Goal: Task Accomplishment & Management: Use online tool/utility

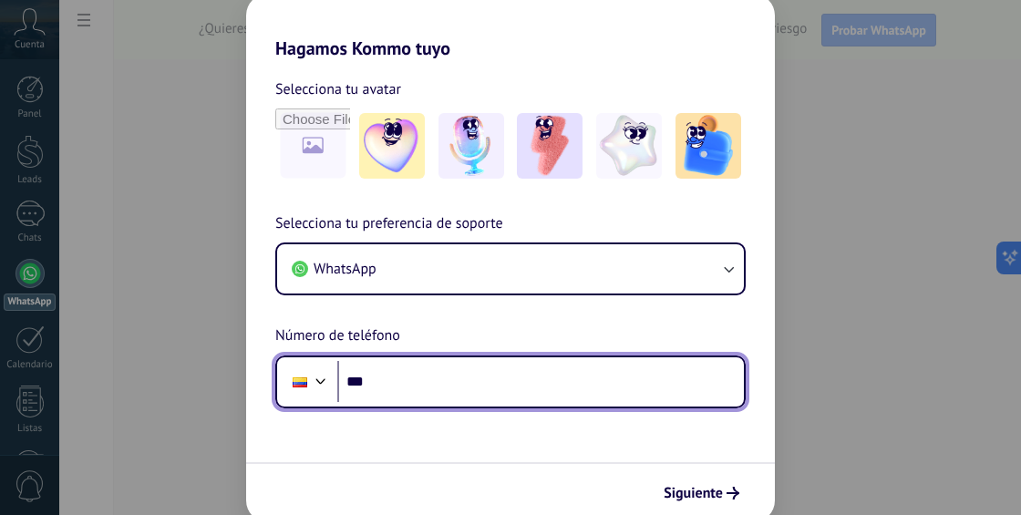
click at [392, 377] on input "***" at bounding box center [540, 382] width 407 height 42
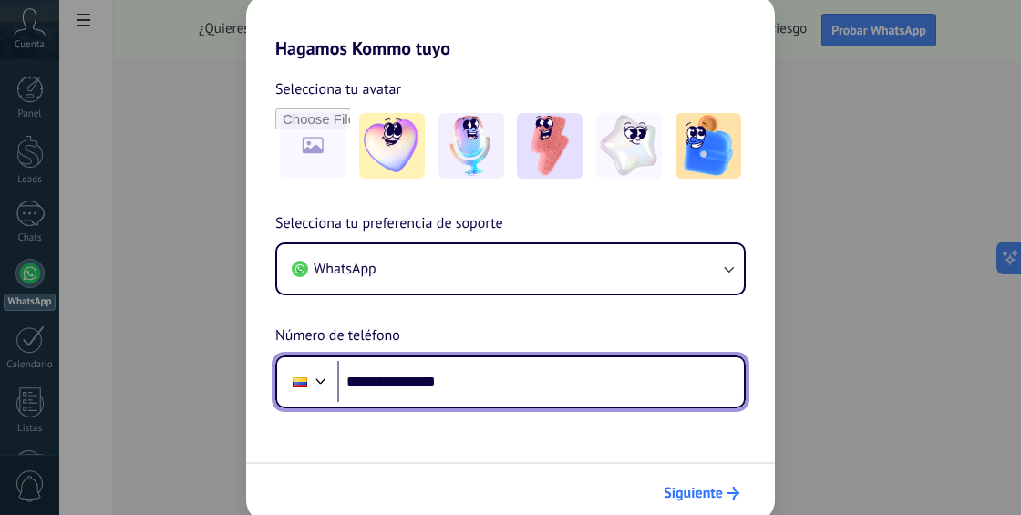
type input "**********"
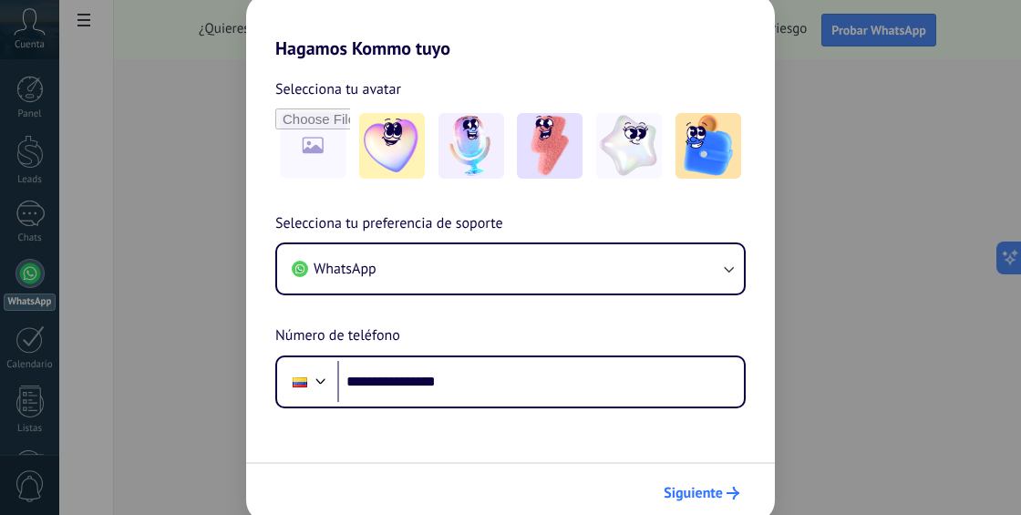
click at [692, 493] on span "Siguiente" at bounding box center [693, 493] width 59 height 13
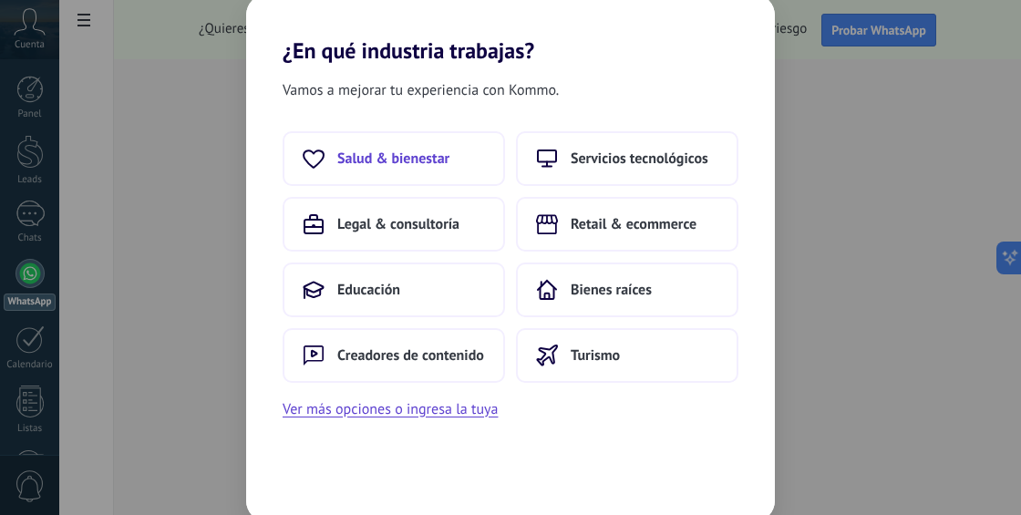
click at [339, 150] on span "Salud & bienestar" at bounding box center [393, 159] width 112 height 18
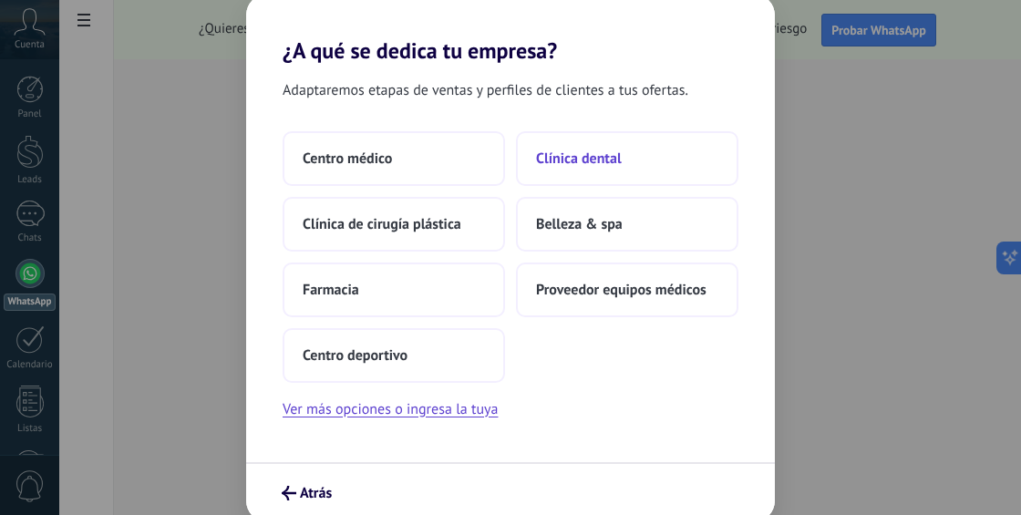
click at [617, 160] on span "Clínica dental" at bounding box center [579, 159] width 86 height 18
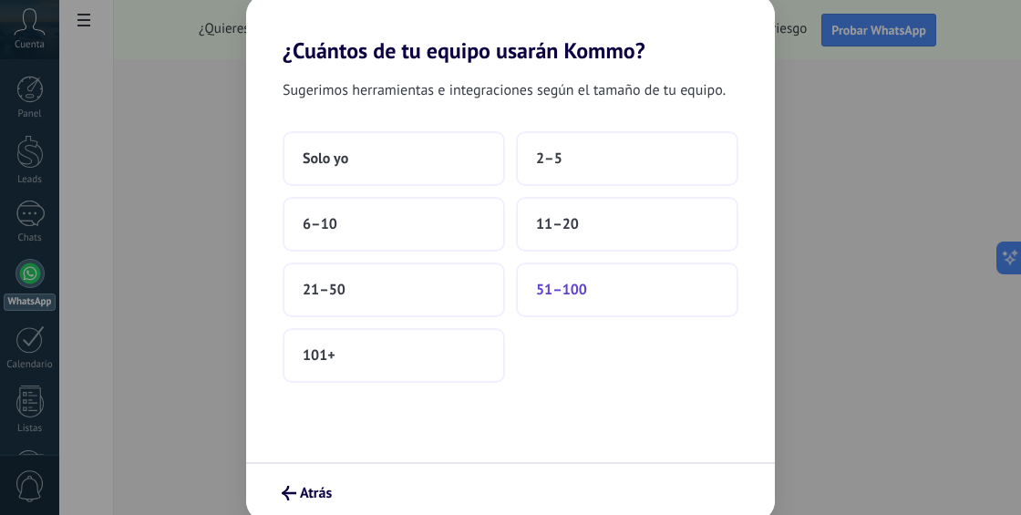
click at [564, 289] on span "51–100" at bounding box center [561, 290] width 51 height 18
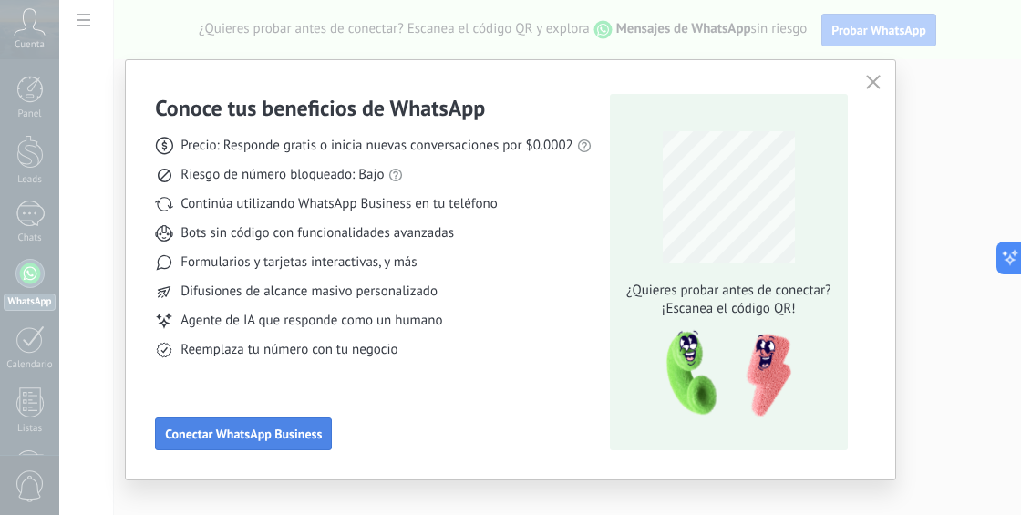
click at [242, 432] on span "Conectar WhatsApp Business" at bounding box center [243, 434] width 157 height 13
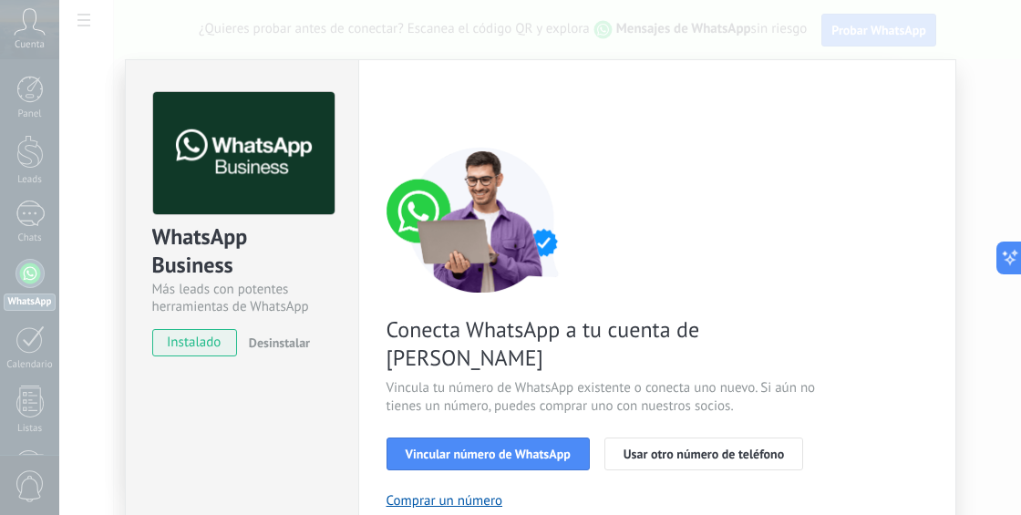
click at [186, 344] on span "instalado" at bounding box center [194, 342] width 83 height 27
click at [503, 448] on span "Vincular número de WhatsApp" at bounding box center [488, 454] width 165 height 13
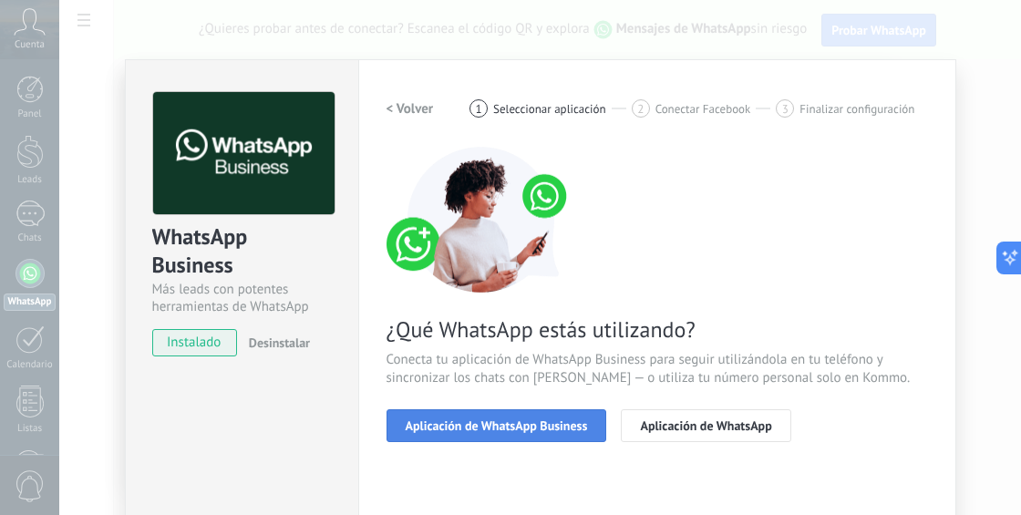
click at [506, 416] on button "Aplicación de WhatsApp Business" at bounding box center [497, 425] width 221 height 33
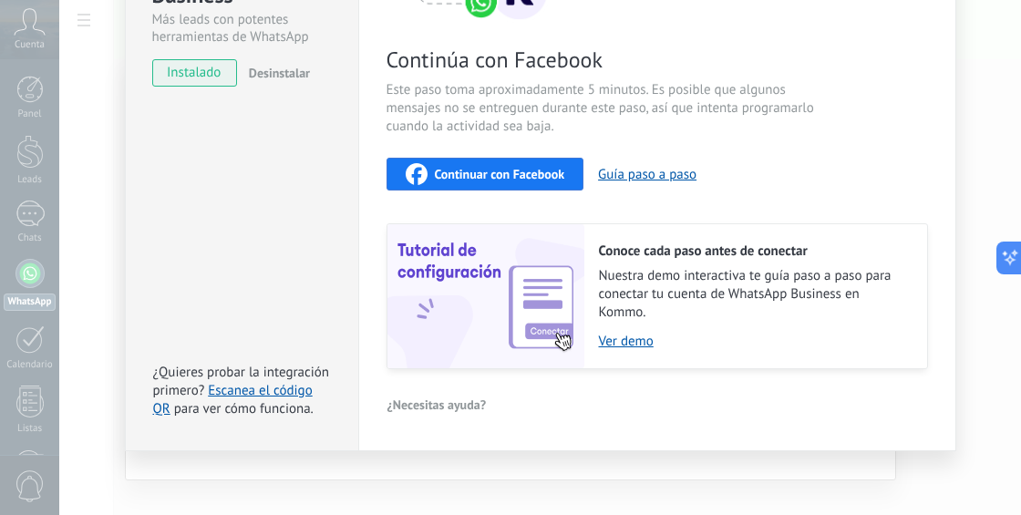
scroll to position [272, 0]
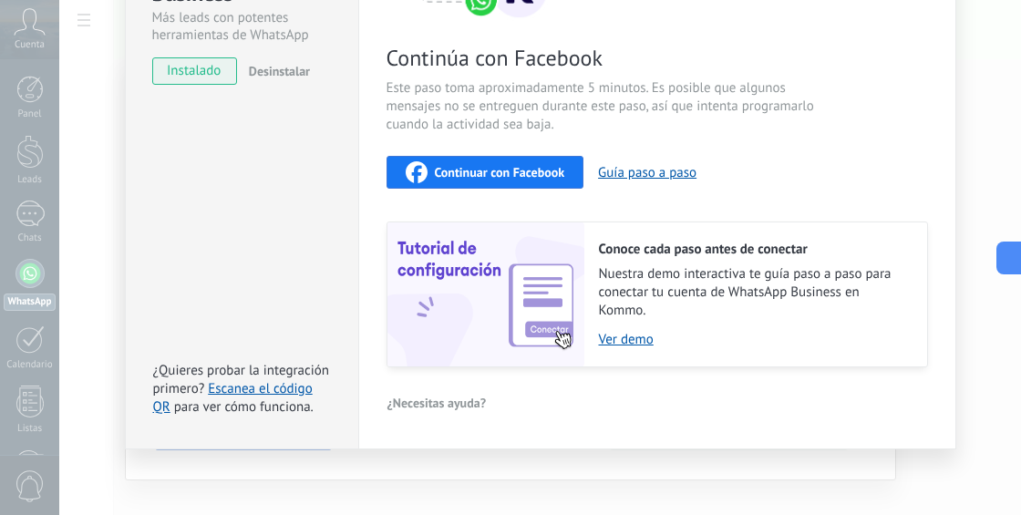
click at [209, 66] on span "instalado" at bounding box center [194, 70] width 83 height 27
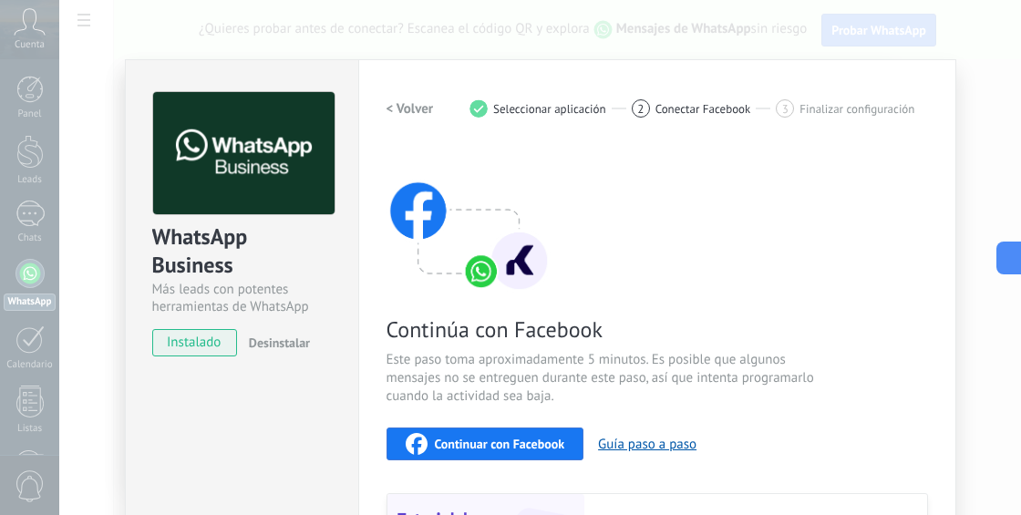
click at [470, 433] on div "Continuar con Facebook" at bounding box center [486, 444] width 160 height 22
click at [622, 441] on button "Guía paso a paso" at bounding box center [647, 444] width 98 height 17
